Goal: Information Seeking & Learning: Learn about a topic

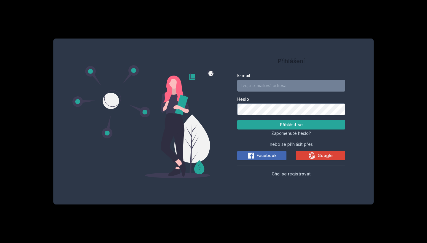
type input "[EMAIL_ADDRESS][DOMAIN_NAME]"
click at [291, 125] on button "Přihlásit se" at bounding box center [291, 124] width 108 height 9
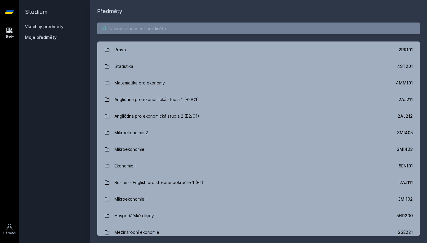
click at [130, 27] on input "search" at bounding box center [258, 29] width 323 height 12
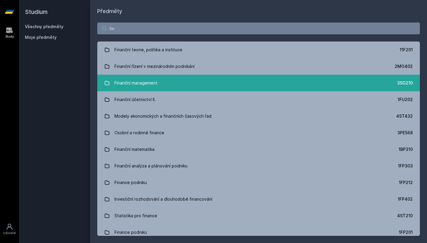
type input "fin"
click at [117, 85] on div "Finanční management" at bounding box center [136, 83] width 43 height 12
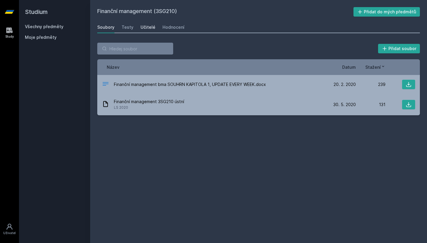
click at [145, 26] on div "Učitelé" at bounding box center [148, 27] width 15 height 6
